Goal: Use online tool/utility

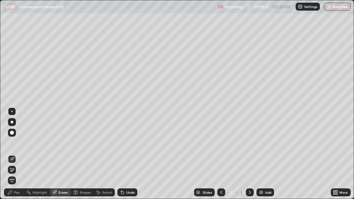
scroll to position [199, 354]
click at [14, 191] on div "Pen" at bounding box center [17, 192] width 6 height 3
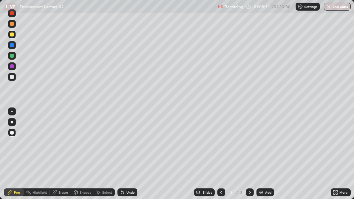
click at [121, 191] on icon at bounding box center [122, 192] width 3 height 3
click at [122, 191] on icon at bounding box center [122, 192] width 3 height 3
click at [121, 192] on icon at bounding box center [122, 192] width 3 height 3
click at [121, 191] on icon at bounding box center [121, 191] width 1 height 1
click at [60, 192] on div "Eraser" at bounding box center [63, 192] width 10 height 3
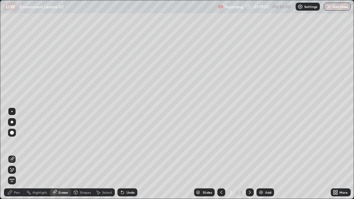
click at [12, 179] on span "Erase all" at bounding box center [11, 180] width 7 height 4
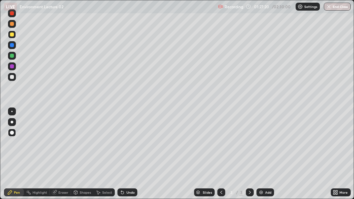
click at [336, 6] on button "End Class" at bounding box center [337, 7] width 27 height 8
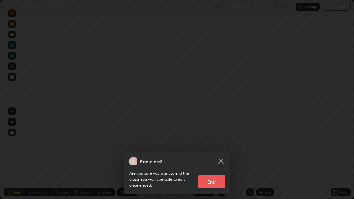
click at [213, 184] on button "End" at bounding box center [211, 181] width 27 height 13
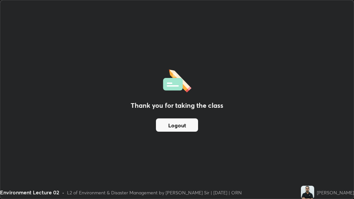
click at [214, 183] on div "Thank you for taking the class Logout" at bounding box center [176, 99] width 353 height 198
